Goal: Task Accomplishment & Management: Use online tool/utility

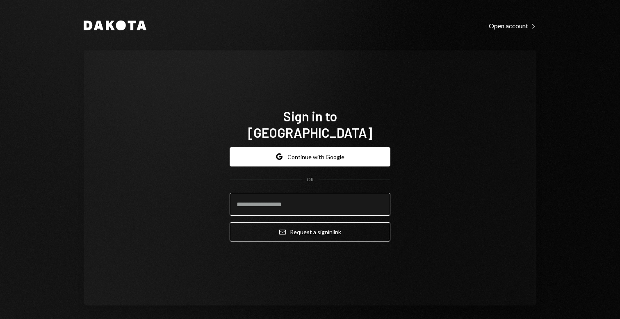
click at [273, 199] on input "email" at bounding box center [310, 204] width 161 height 23
type input "**********"
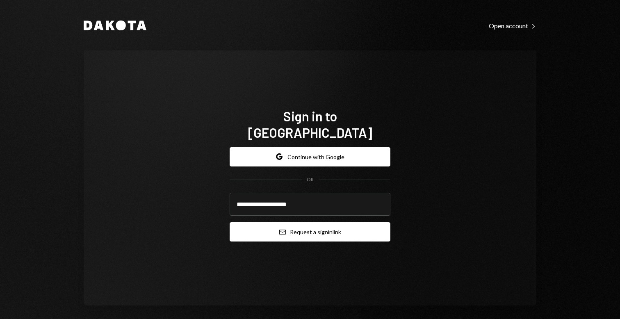
click at [318, 222] on button "Email Request a sign in link" at bounding box center [310, 231] width 161 height 19
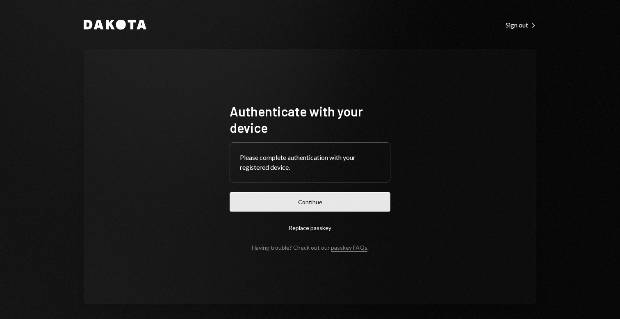
click at [365, 195] on button "Continue" at bounding box center [310, 201] width 161 height 19
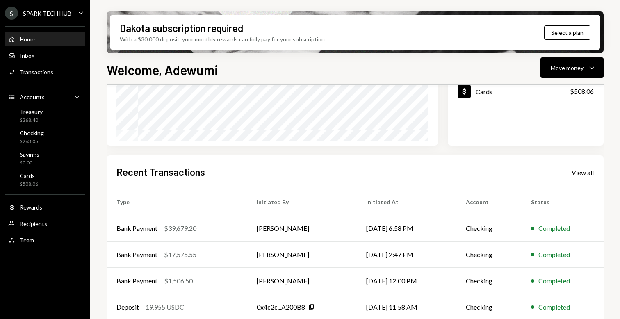
scroll to position [158, 0]
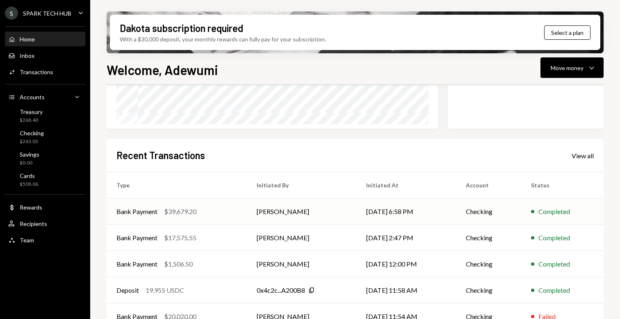
click at [294, 209] on td "[PERSON_NAME]" at bounding box center [301, 211] width 109 height 26
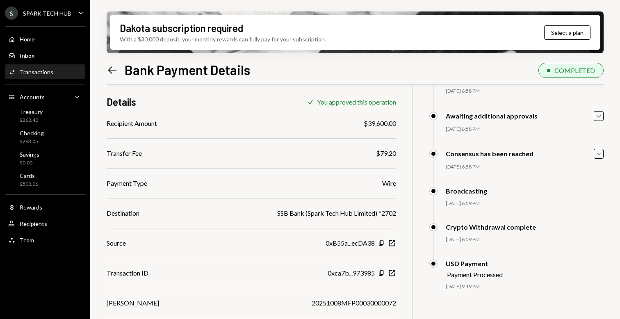
scroll to position [66, 0]
